Goal: Information Seeking & Learning: Understand process/instructions

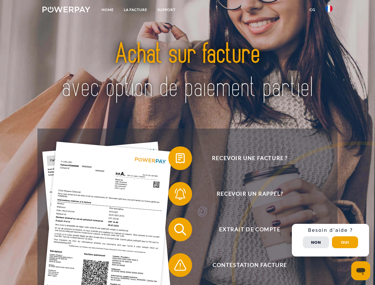
click at [66, 10] on img at bounding box center [66, 10] width 48 height 6
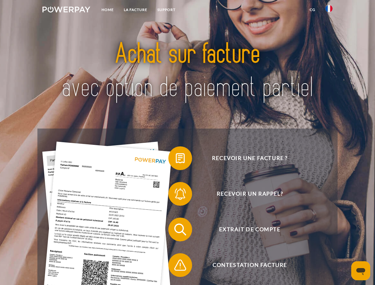
click at [329, 10] on img at bounding box center [328, 8] width 7 height 7
click at [312, 10] on link "CG" at bounding box center [313, 9] width 16 height 11
click at [176, 159] on span at bounding box center [171, 158] width 30 height 30
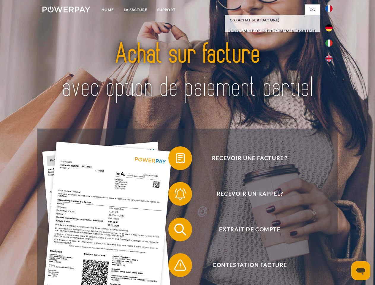
click at [176, 195] on span at bounding box center [171, 194] width 30 height 30
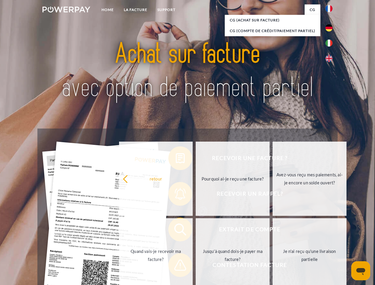
click at [196, 231] on link "Jusqu'à quand dois-je payer ma facture?" at bounding box center [233, 255] width 74 height 74
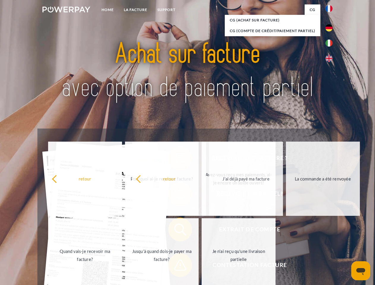
click at [176, 266] on span at bounding box center [171, 265] width 30 height 30
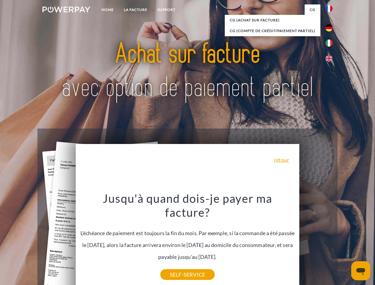
click at [330, 240] on div "Recevoir une facture ? Recevoir un rappel? Extrait de compte retour" at bounding box center [187, 247] width 300 height 237
click at [316, 241] on span "Extrait de compte" at bounding box center [249, 230] width 145 height 24
click at [345, 242] on header "Home LA FACTURE Support" at bounding box center [187, 205] width 375 height 410
